Goal: Go to known website: Access a specific website the user already knows

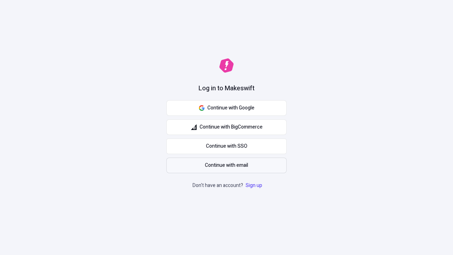
click at [227, 165] on span "Continue with email" at bounding box center [226, 165] width 43 height 8
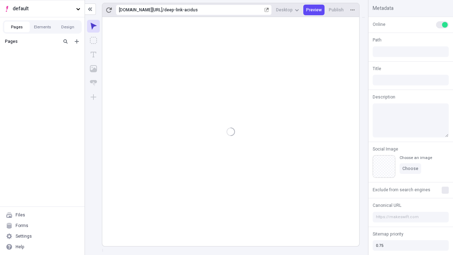
type input "/deep-link-acidus"
click at [42, 8] on span "default" at bounding box center [43, 9] width 61 height 8
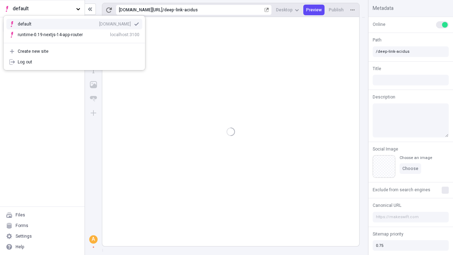
click at [99, 23] on div "[DOMAIN_NAME]" at bounding box center [115, 24] width 32 height 6
